Goal: Obtain resource: Obtain resource

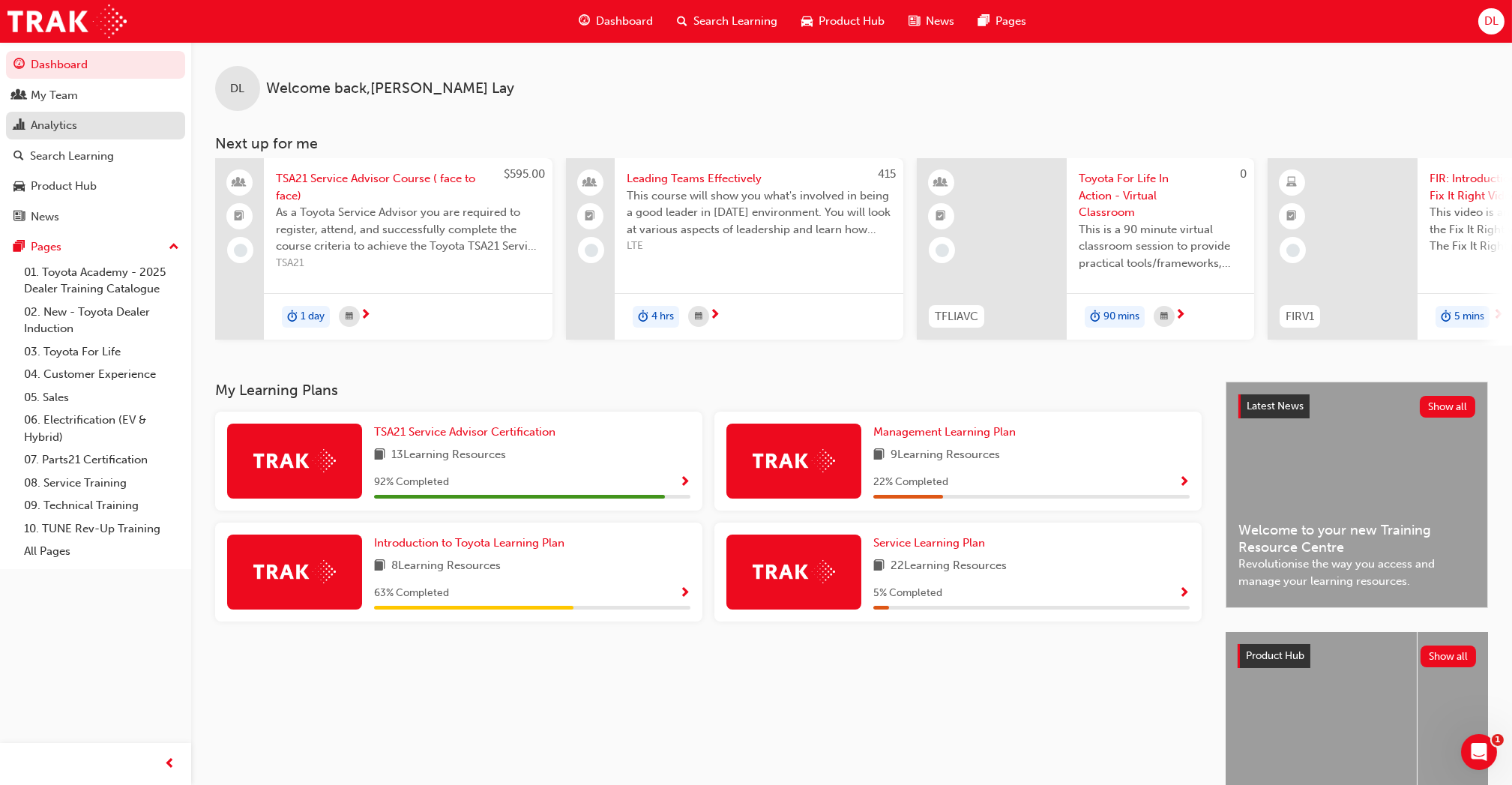
click at [56, 132] on div "Analytics" at bounding box center [54, 125] width 46 height 17
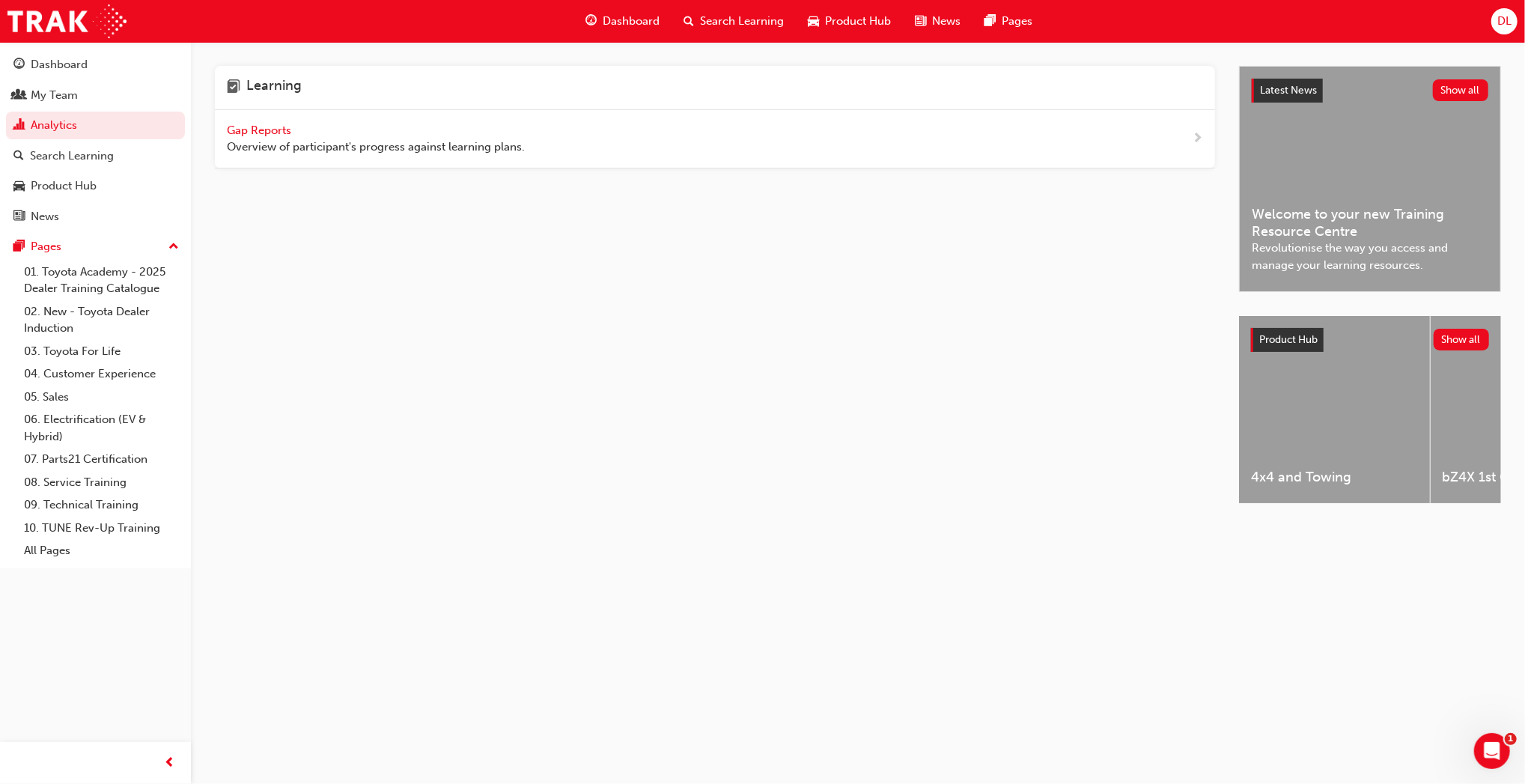
click at [280, 124] on span "Gap Reports" at bounding box center [260, 130] width 67 height 14
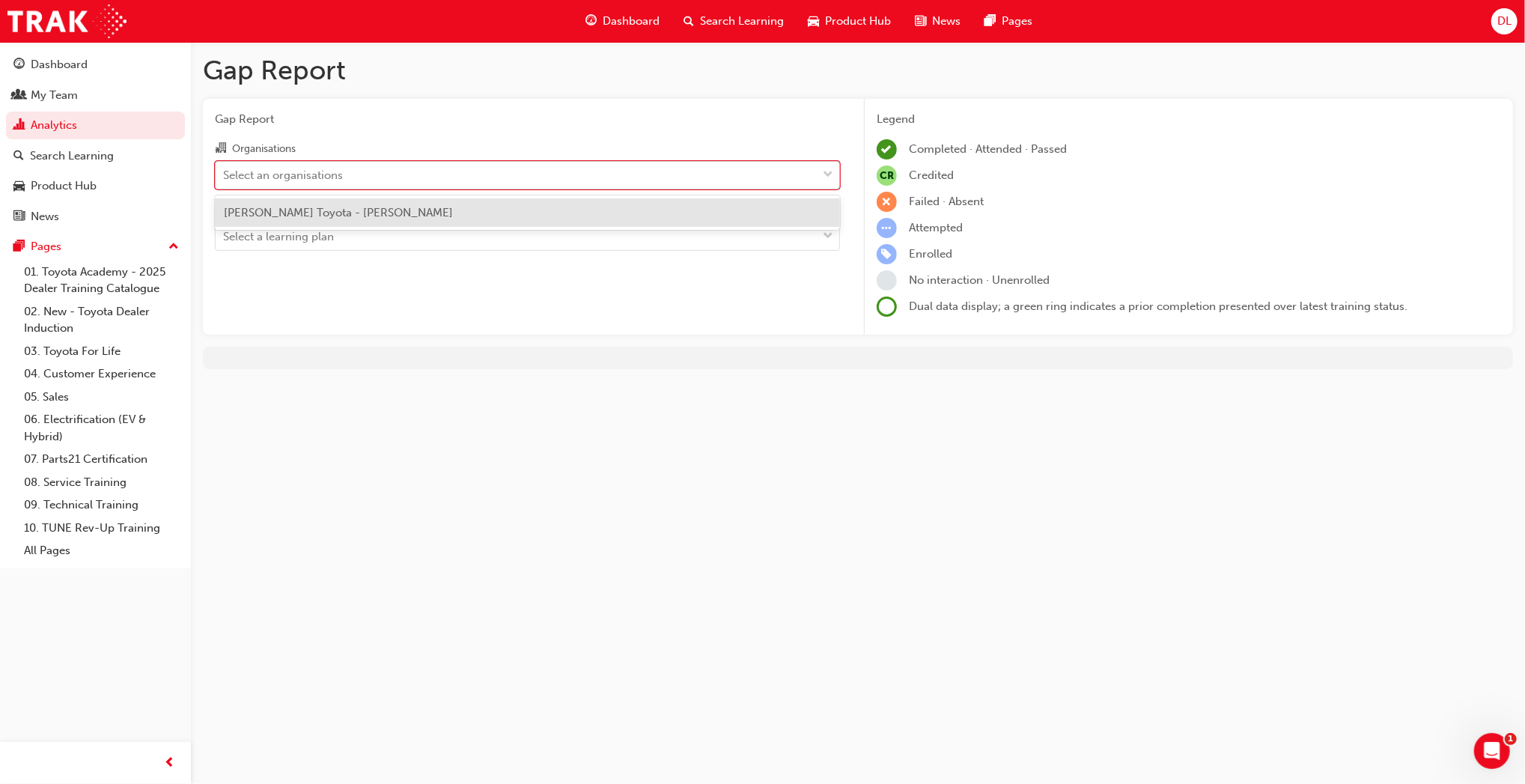
click at [786, 177] on div "Select an organisations" at bounding box center [516, 175] width 601 height 26
click at [224, 177] on input "Organisations option Melton Toyota - MELTON focused, 1 of 1. 1 result available…" at bounding box center [224, 174] width 2 height 13
click at [760, 214] on div "Melton Toyota - MELTON" at bounding box center [527, 213] width 625 height 29
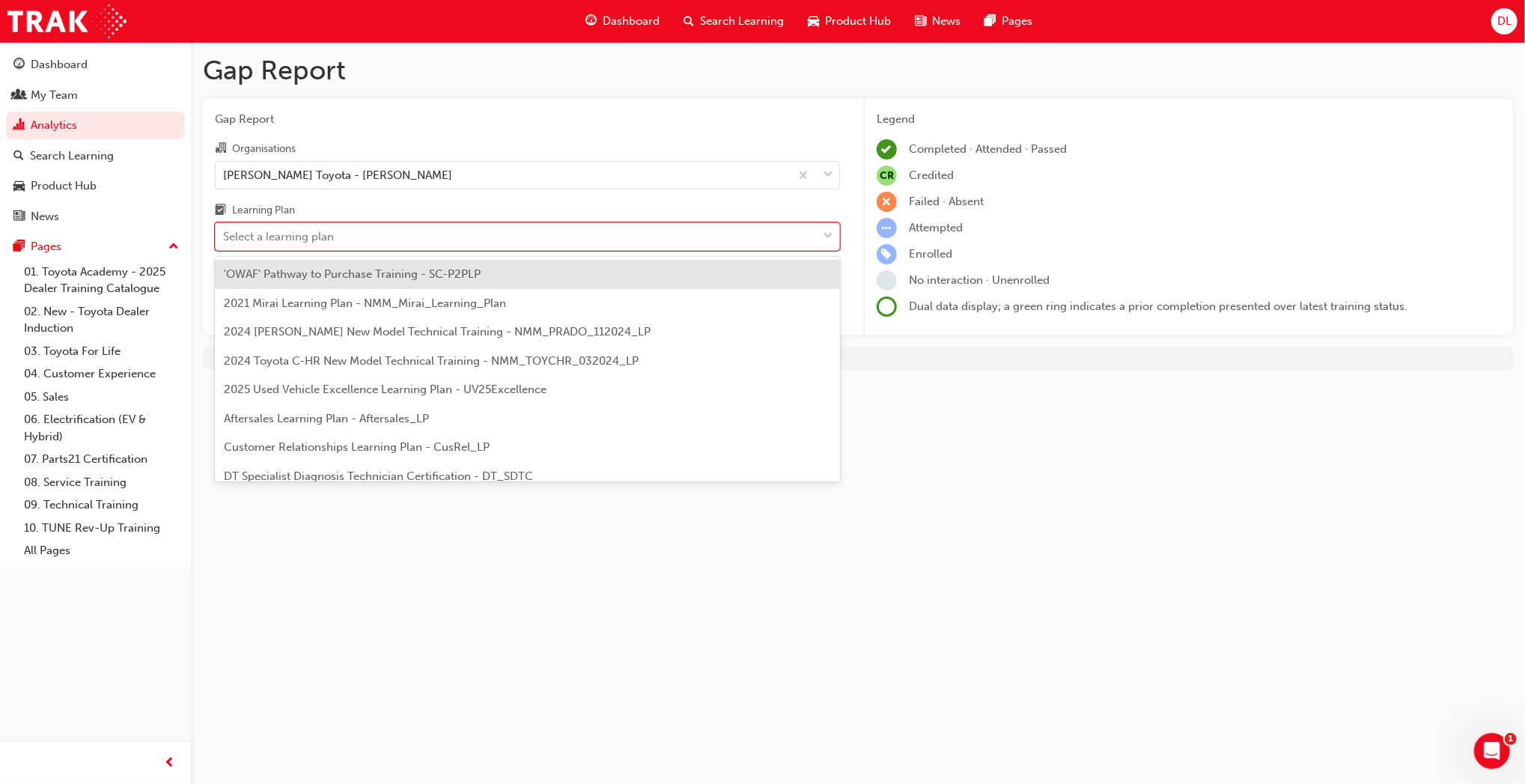
click at [773, 238] on div "Select a learning plan" at bounding box center [516, 237] width 601 height 26
click at [224, 238] on input "Learning Plan option 'OWAF' Pathway to Purchase Training - SC-P2PLP focused, 1 …" at bounding box center [224, 236] width 2 height 13
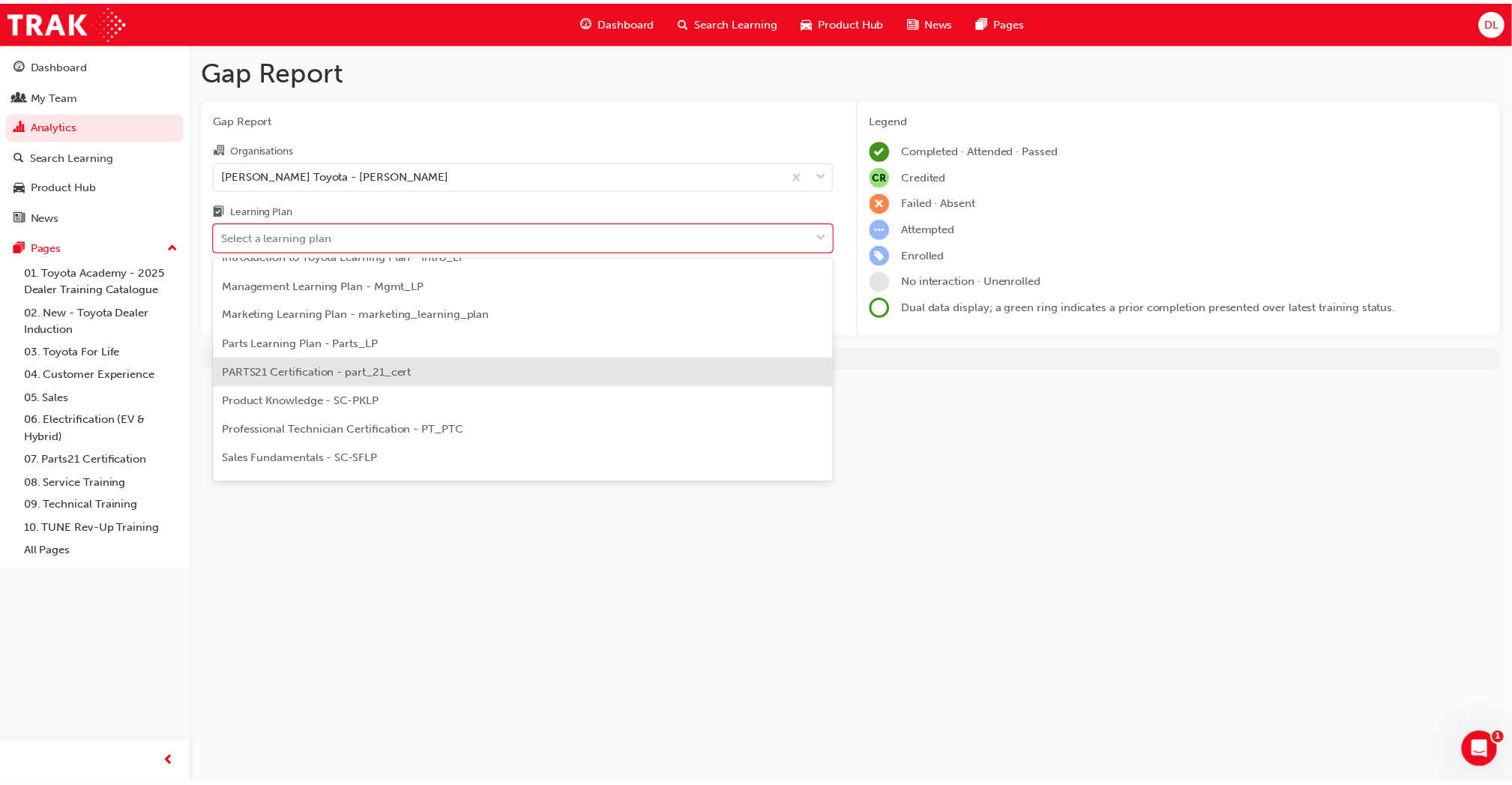
scroll to position [367, 0]
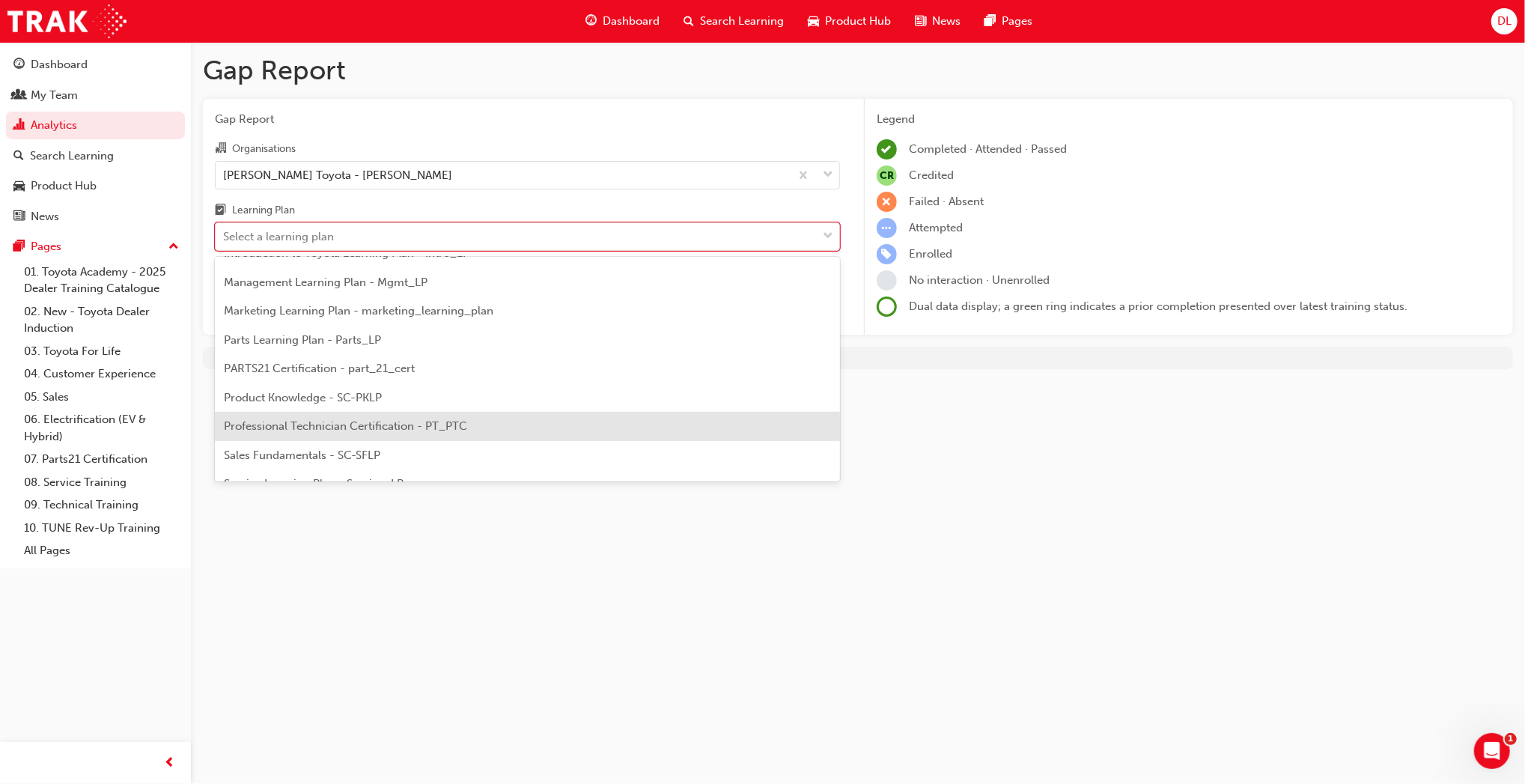
click at [552, 428] on div "Professional Technician Certification - PT_PTC" at bounding box center [527, 426] width 625 height 29
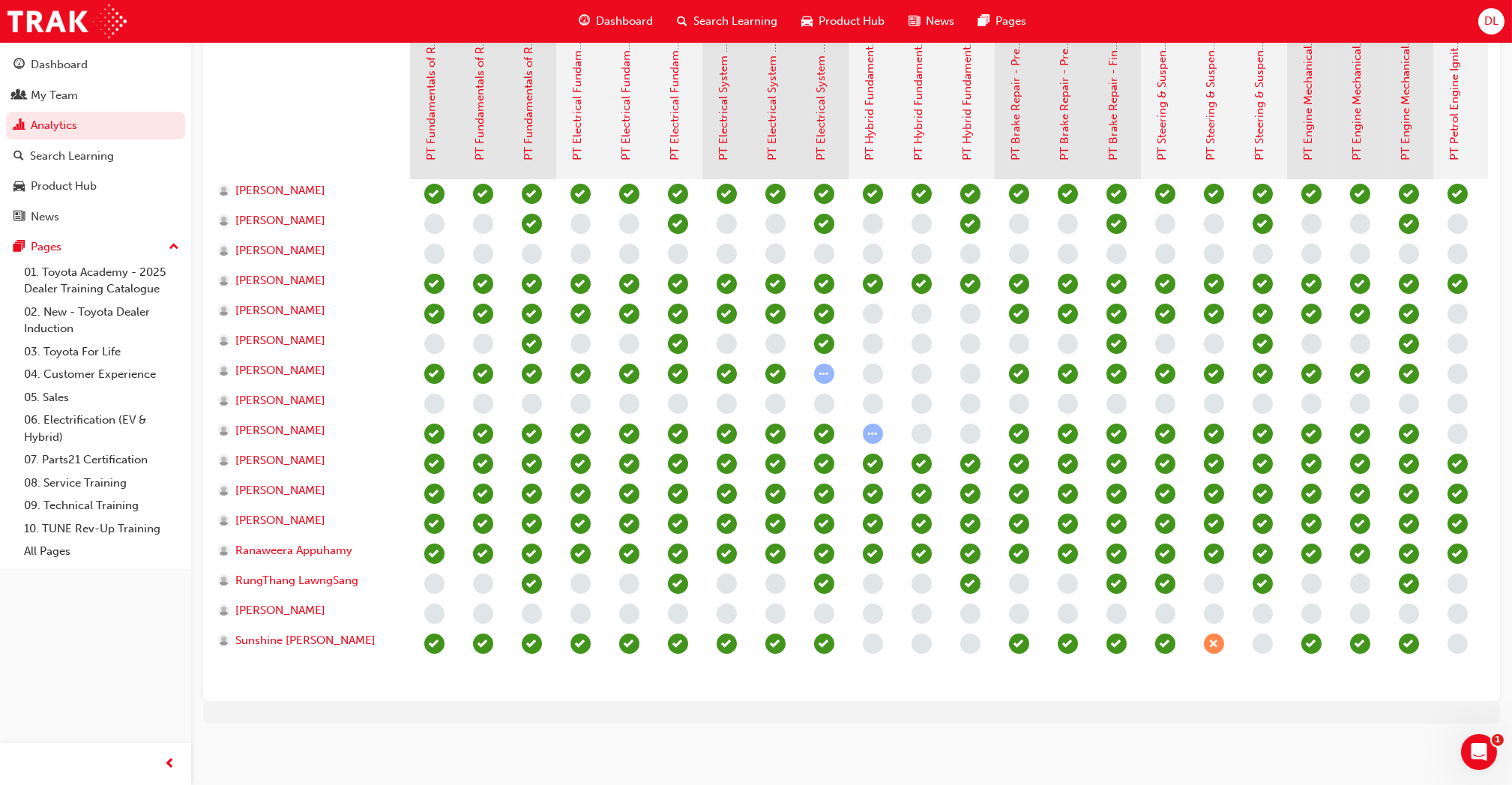
click at [1484, 27] on span "DL" at bounding box center [1491, 21] width 15 height 17
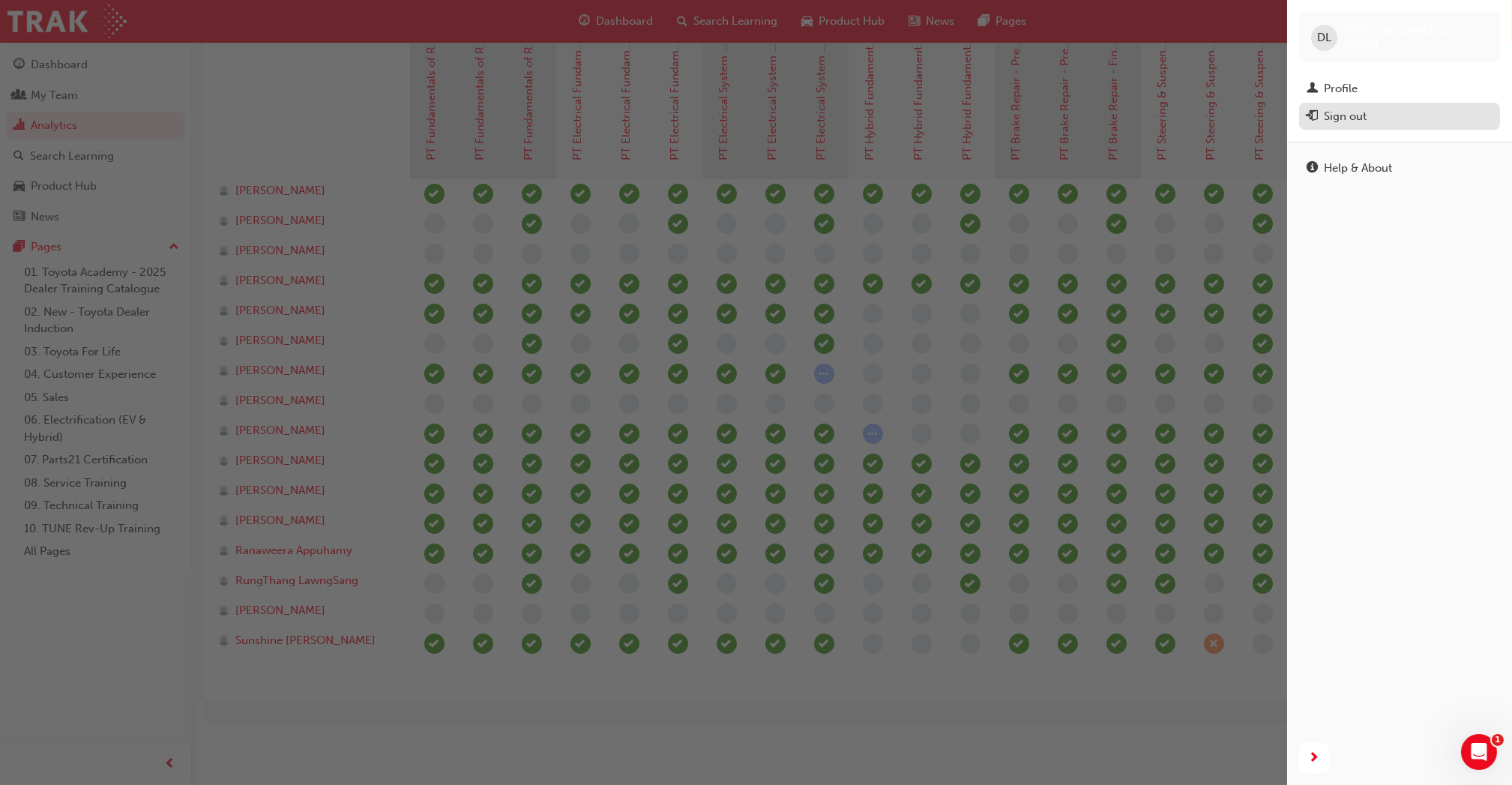
click at [1321, 117] on div "Sign out" at bounding box center [1399, 117] width 186 height 19
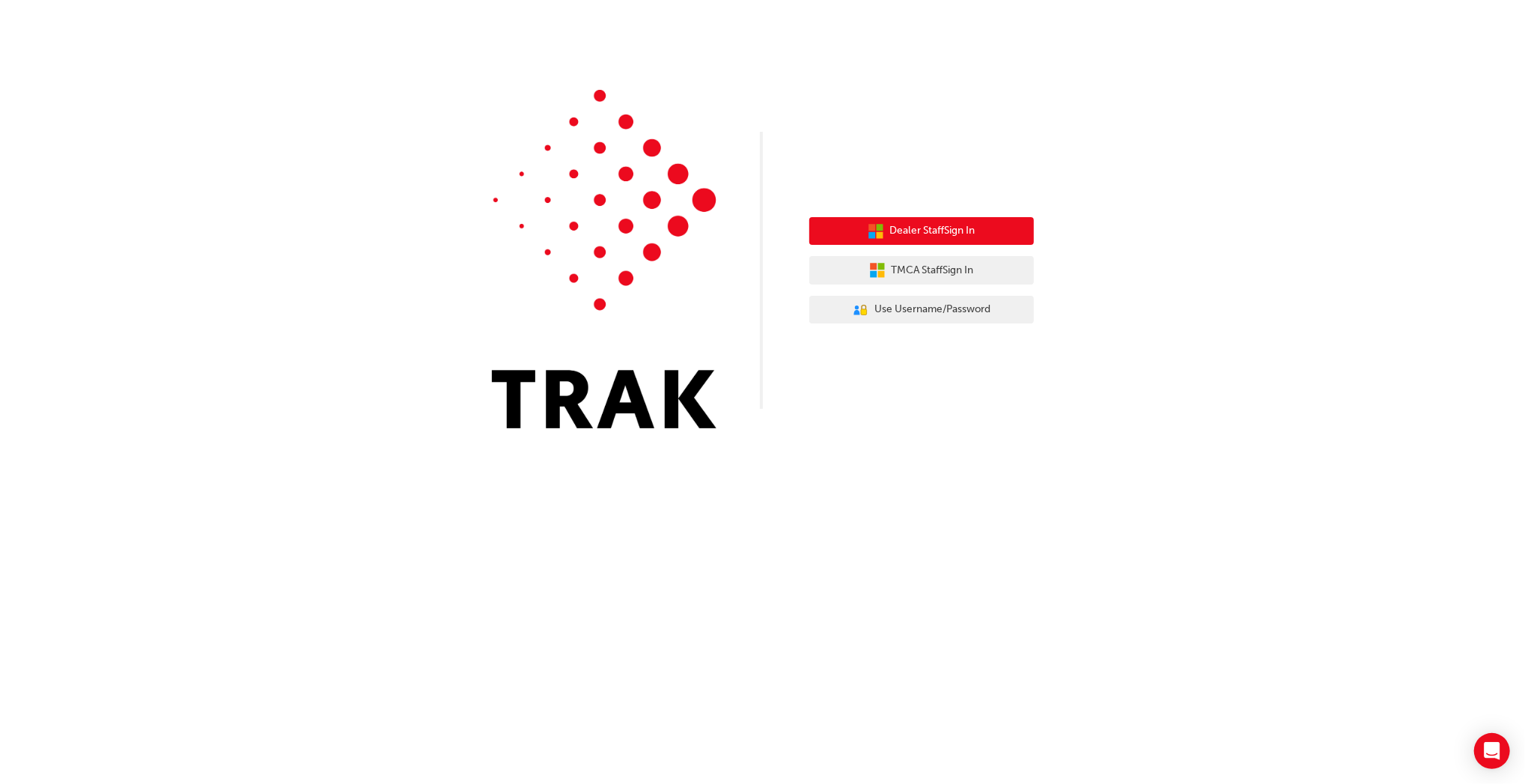
click at [959, 228] on span "Dealer Staff Sign In" at bounding box center [933, 231] width 85 height 17
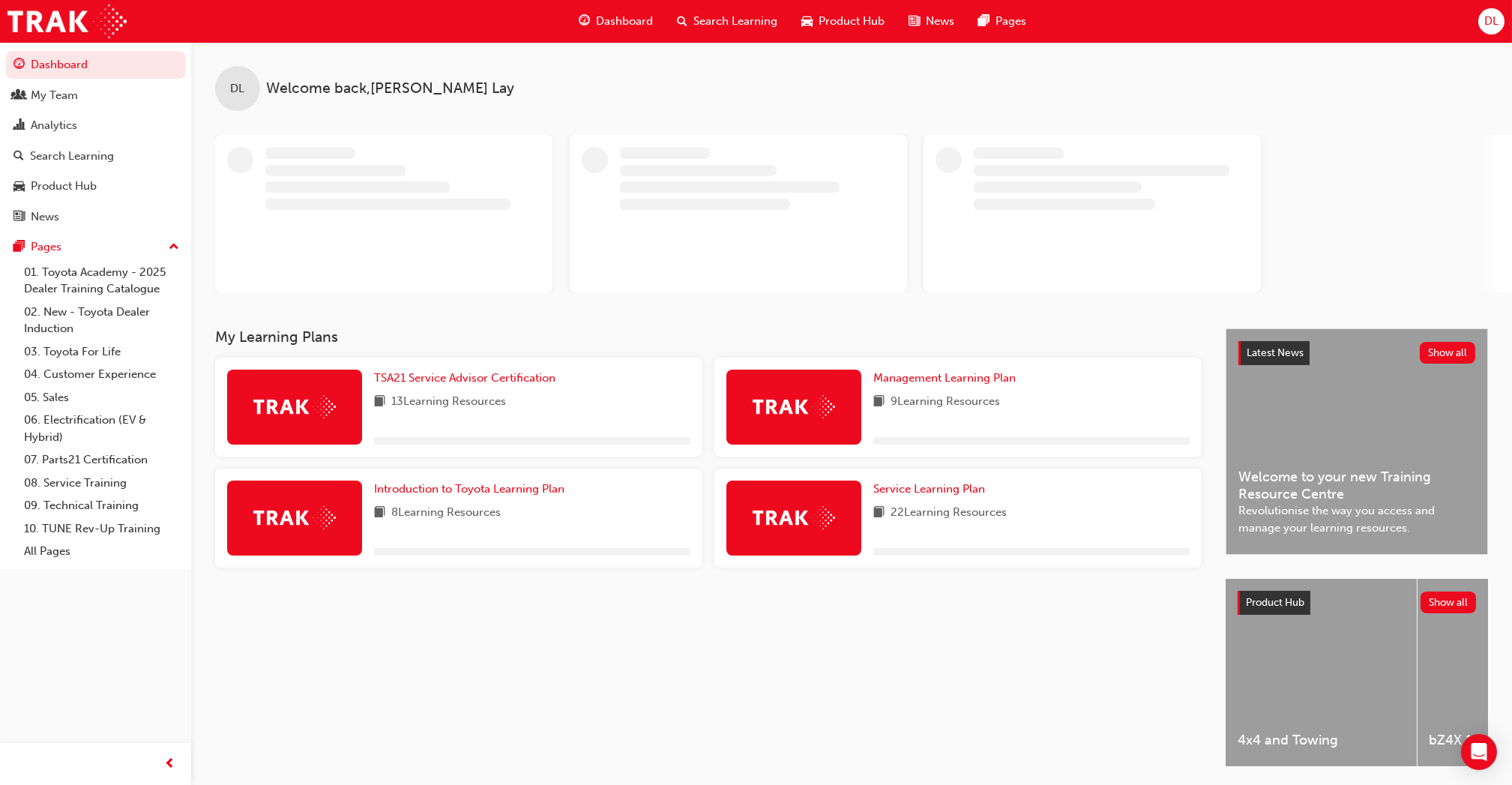
click at [1490, 20] on span "DL" at bounding box center [1491, 21] width 15 height 17
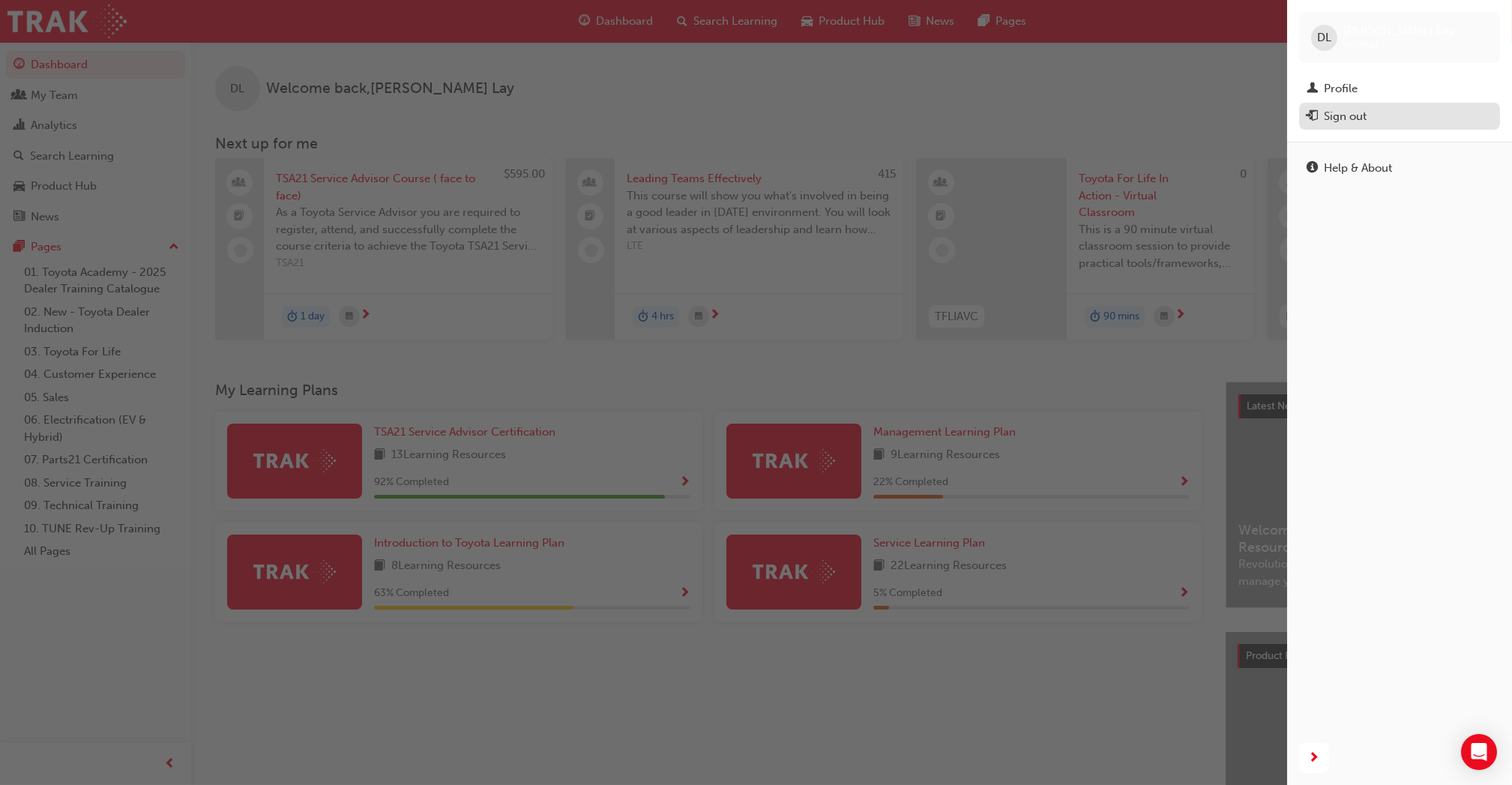
click at [1346, 120] on div "Sign out" at bounding box center [1345, 116] width 43 height 17
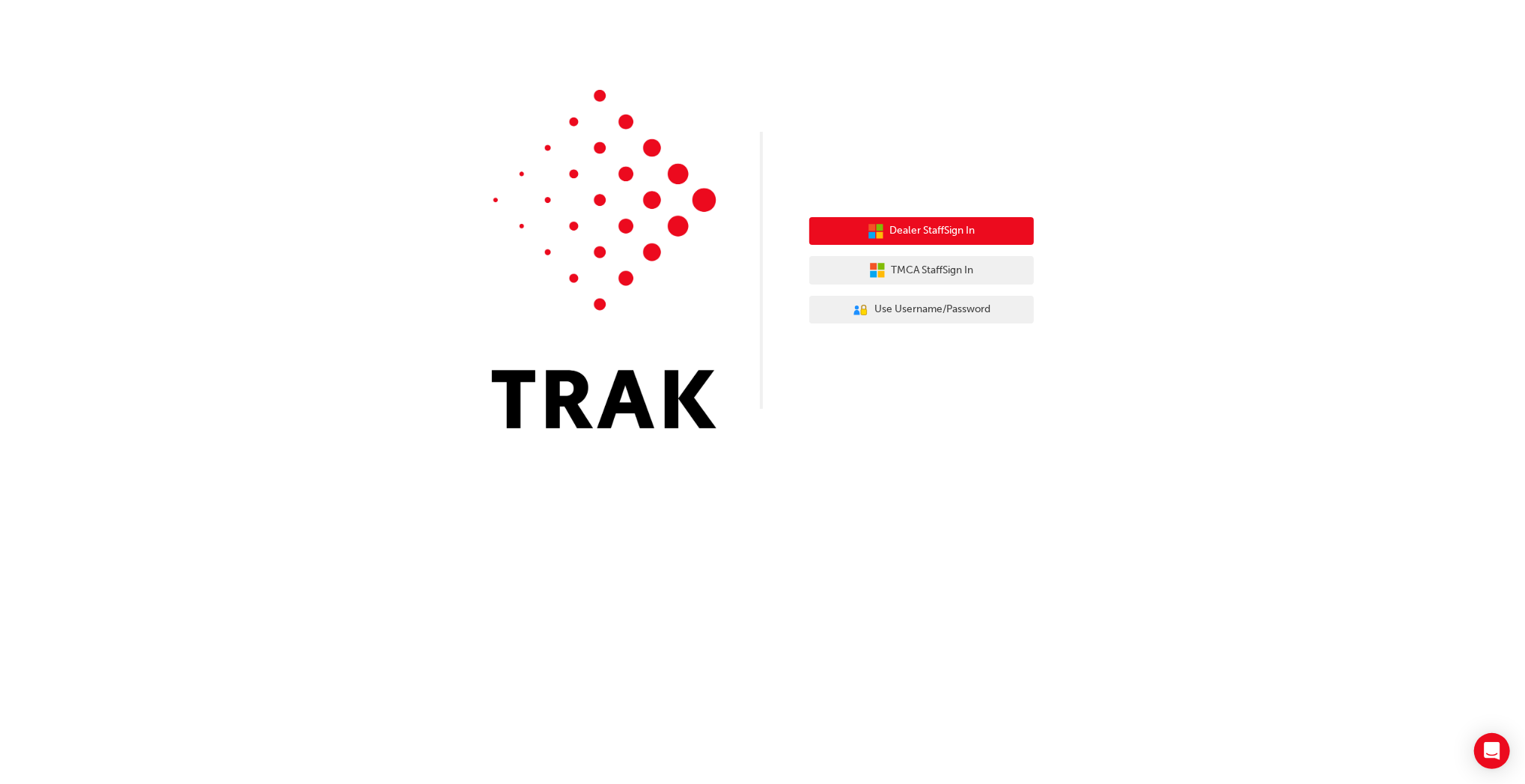
click at [902, 226] on span "Dealer Staff Sign In" at bounding box center [933, 231] width 85 height 17
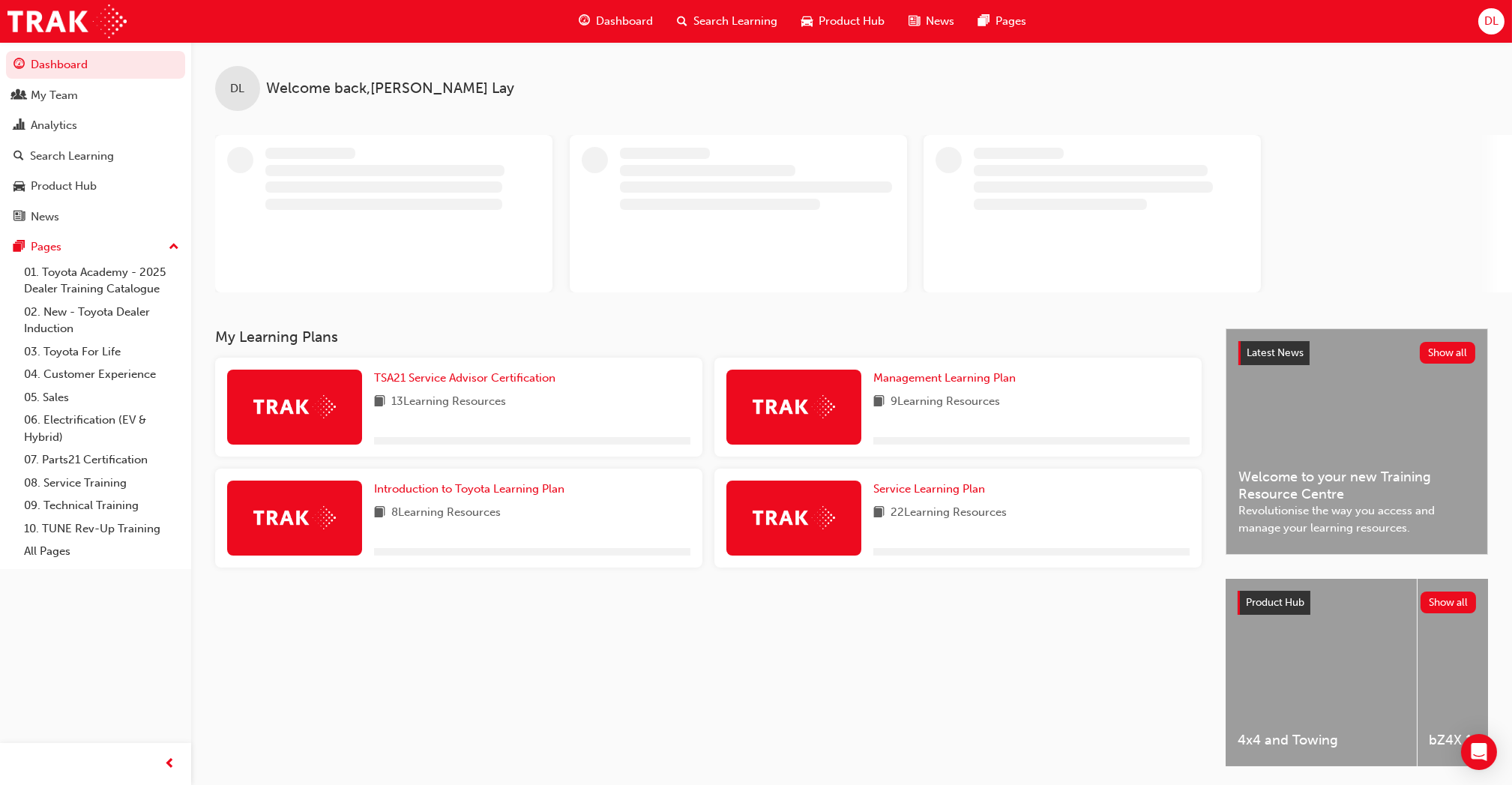
click at [1499, 23] on div "DL" at bounding box center [1491, 21] width 26 height 26
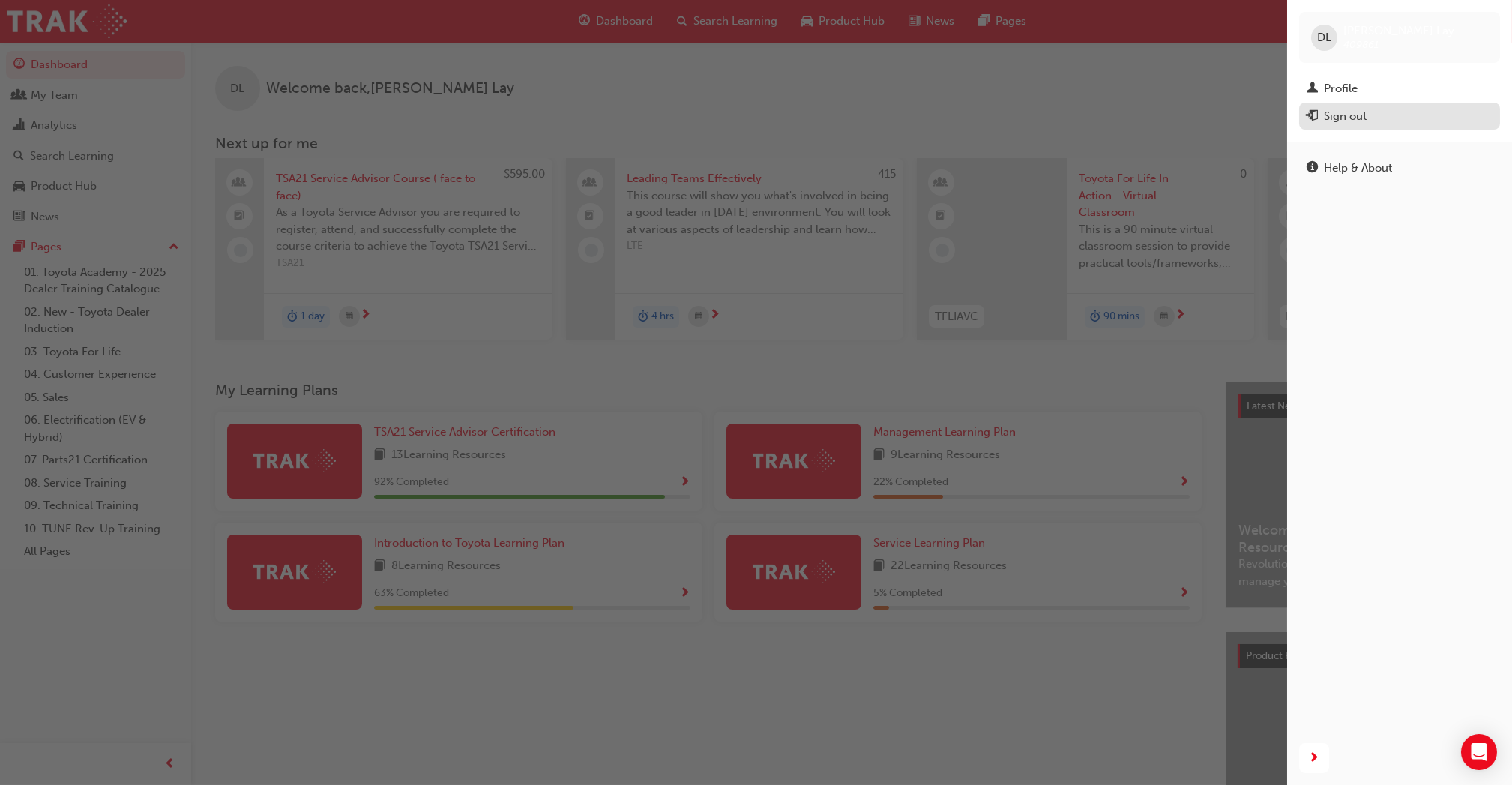
click at [1356, 118] on div "Sign out" at bounding box center [1345, 116] width 43 height 17
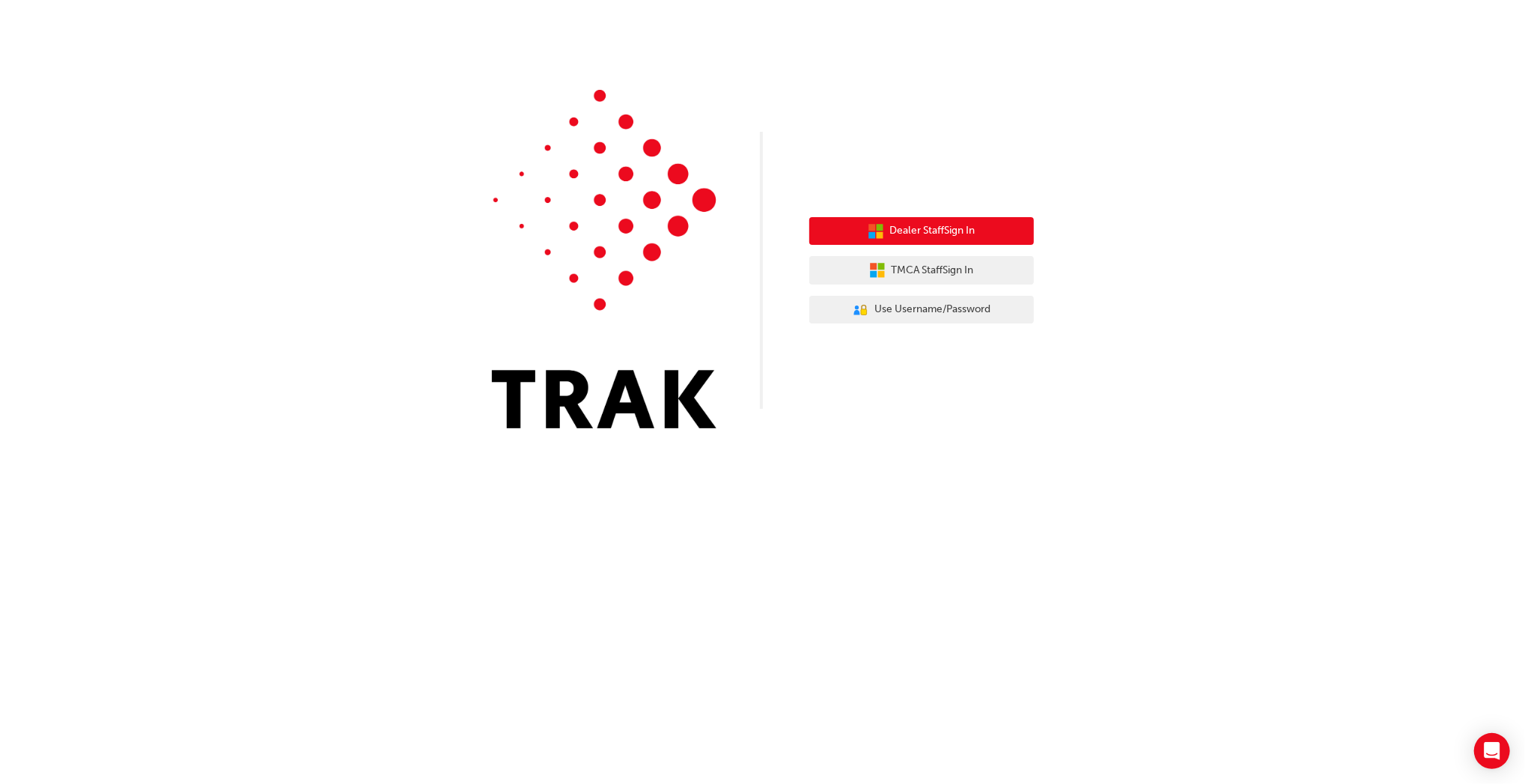
click at [970, 233] on span "Dealer Staff Sign In" at bounding box center [933, 231] width 85 height 17
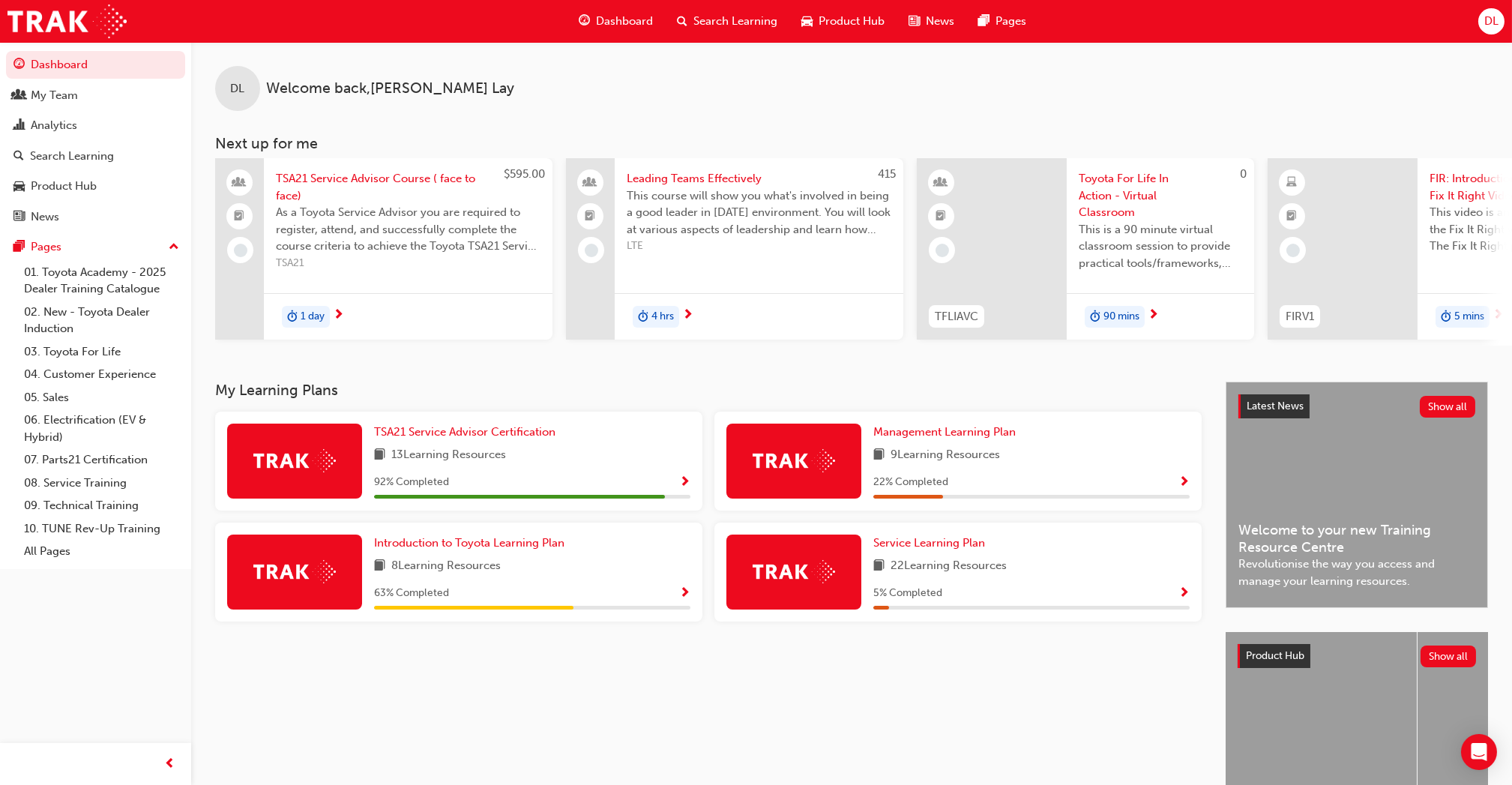
click at [1483, 33] on button "DL" at bounding box center [1491, 21] width 26 height 26
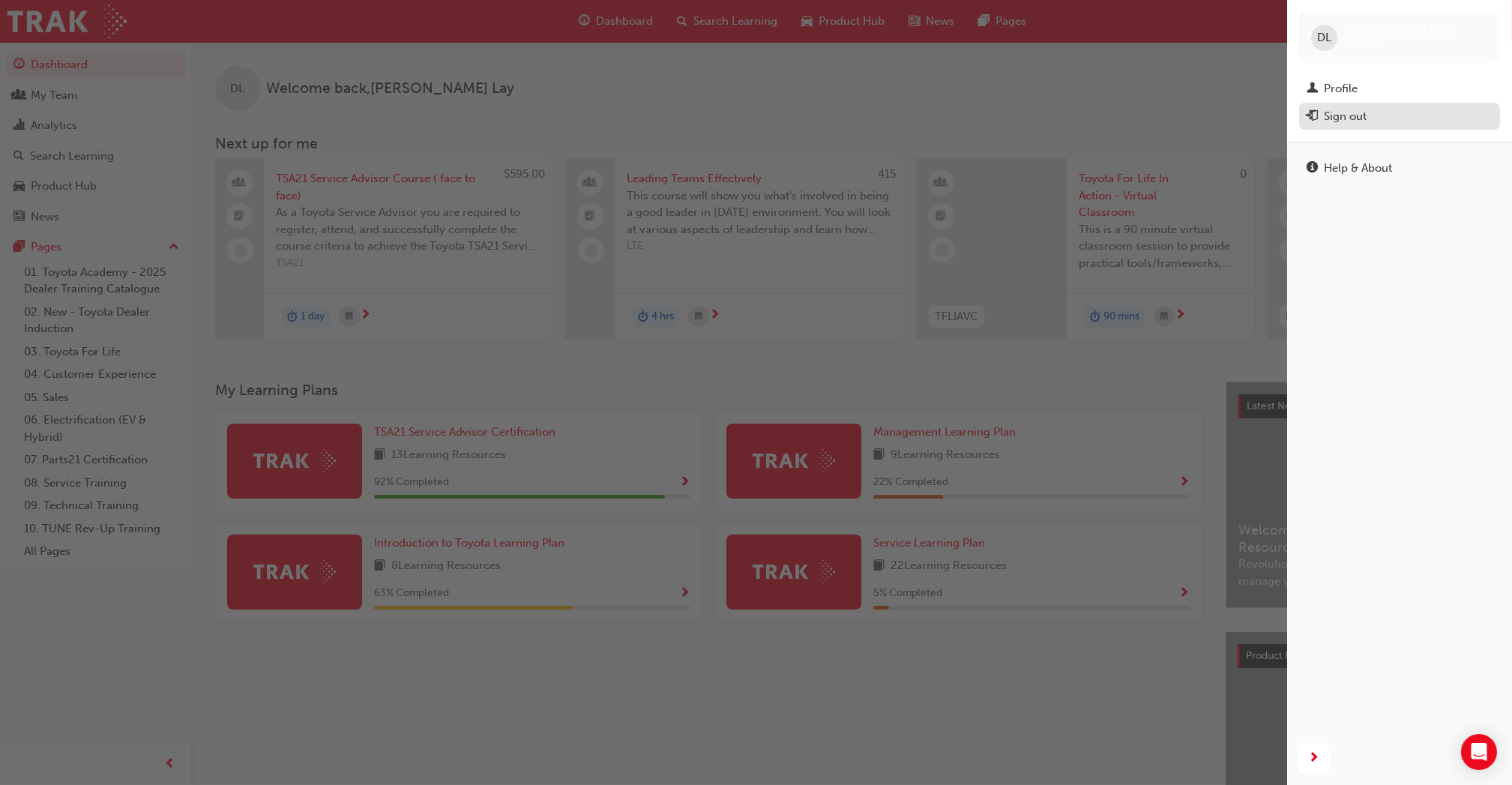
click at [1382, 117] on div "Sign out" at bounding box center [1399, 117] width 186 height 19
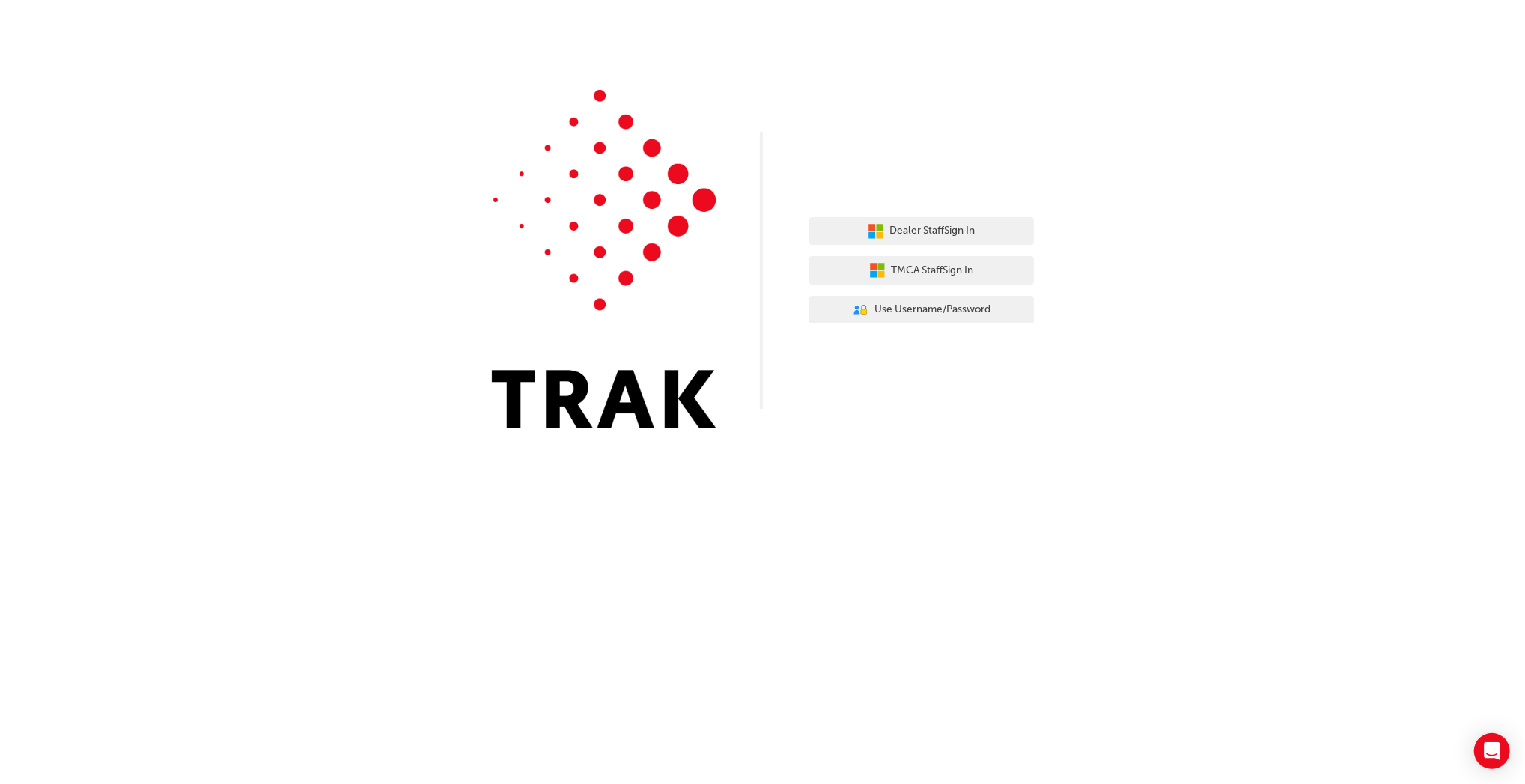
click at [1381, 117] on div "Dealer Staff Sign In TMCA Staff Sign In User Authentication Icon - Blue Person,…" at bounding box center [762, 225] width 1525 height 451
drag, startPoint x: 0, startPoint y: 0, endPoint x: 1381, endPoint y: 117, distance: 1385.9
click at [1381, 117] on div "Dealer Staff Sign In TMCA Staff Sign In User Authentication Icon - Blue Person,…" at bounding box center [762, 225] width 1525 height 451
click at [889, 311] on span "Use Username/Password" at bounding box center [933, 309] width 116 height 17
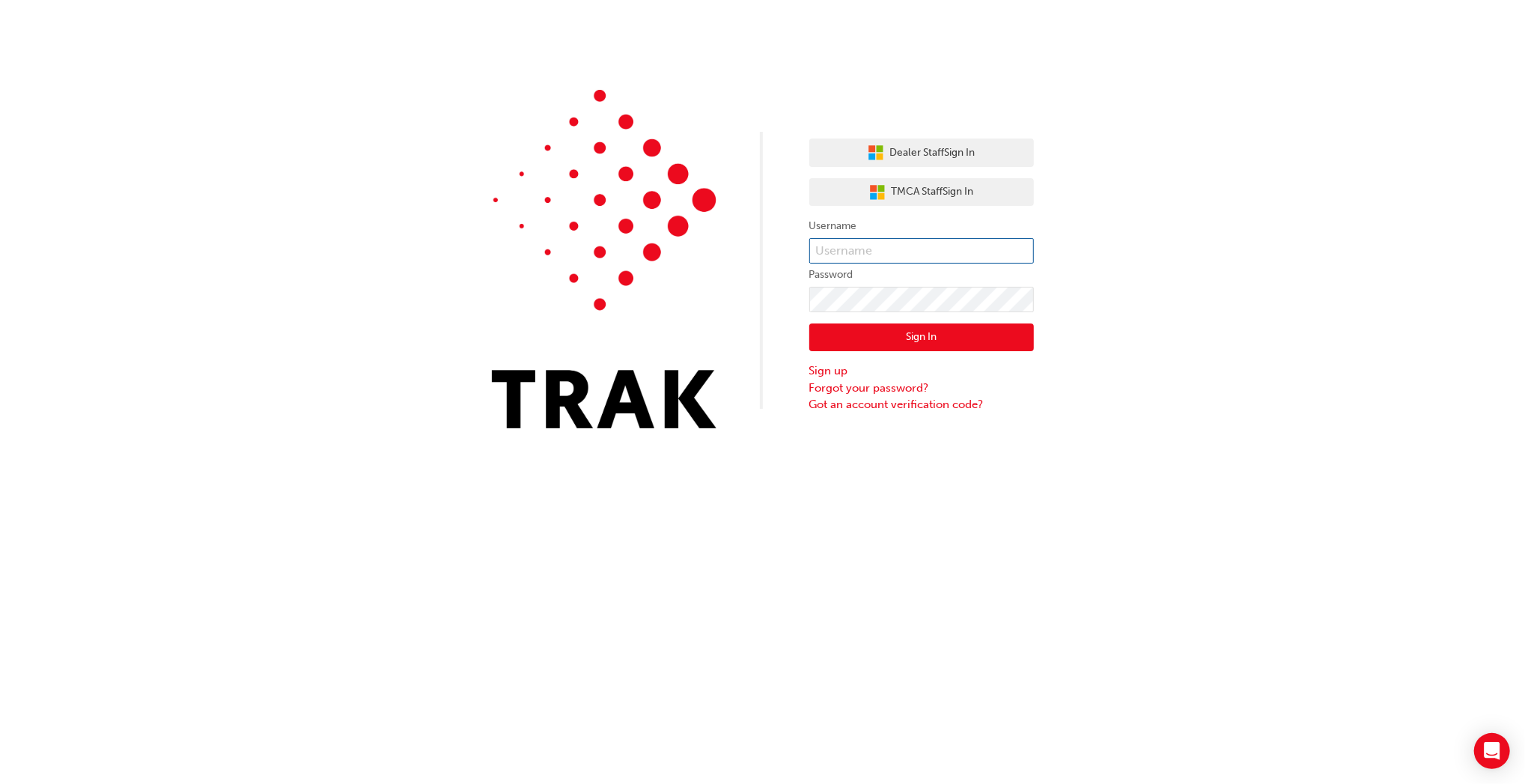
type input "Navdeep.Kumar"
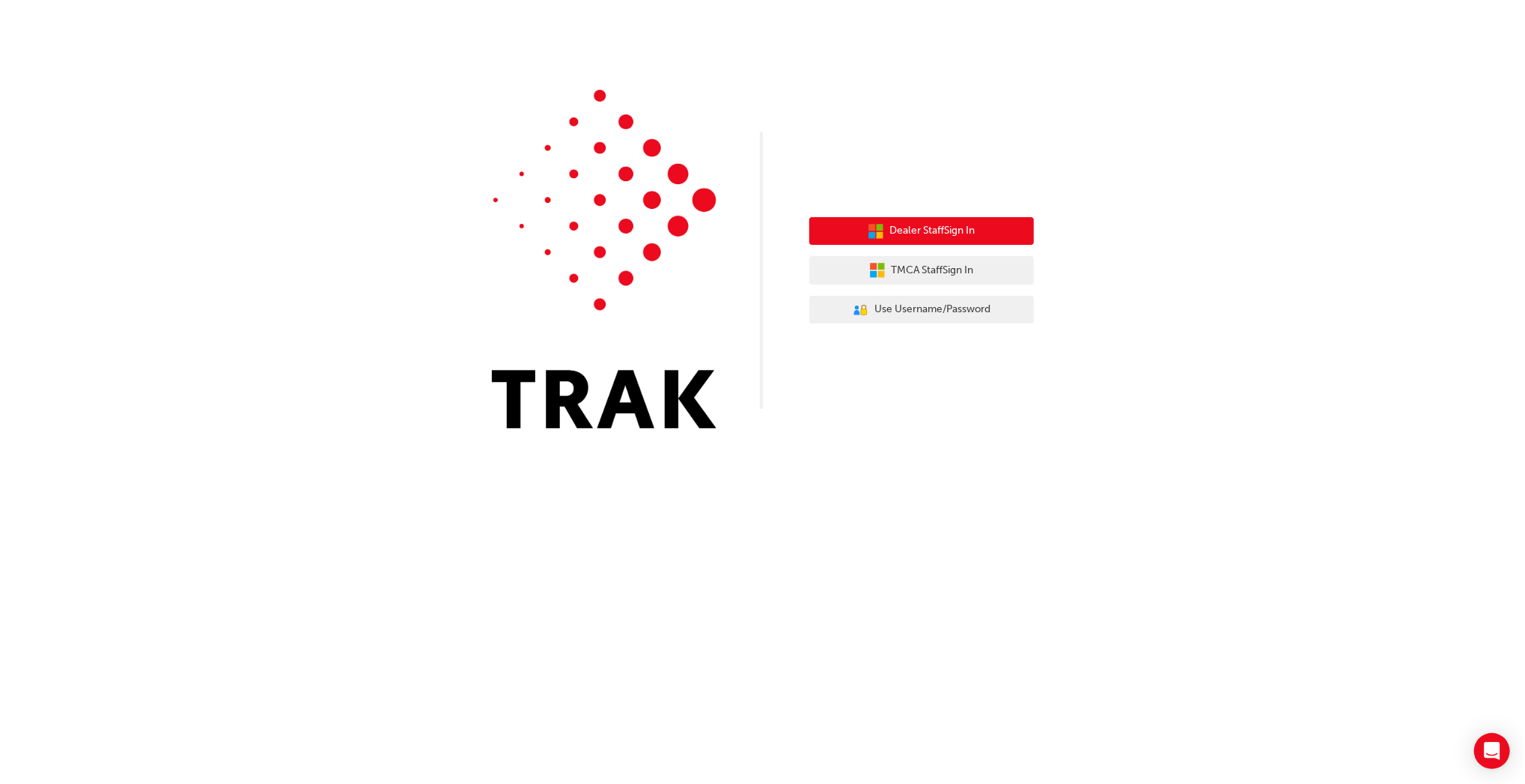
click at [896, 222] on button "Dealer Staff Sign In" at bounding box center [921, 231] width 224 height 28
